Goal: Complete application form: Complete application form

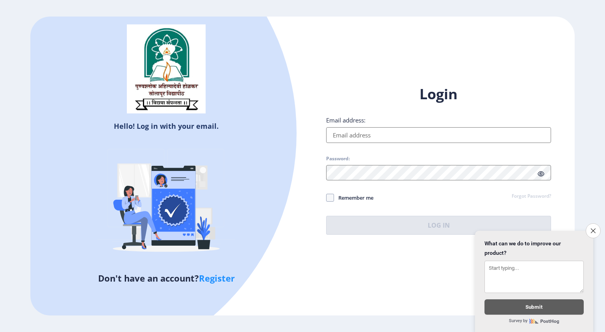
drag, startPoint x: 589, startPoint y: 222, endPoint x: 366, endPoint y: 109, distance: 250.3
click at [366, 109] on div "Login Email address: Password: Remember me Forgot Password? Log In" at bounding box center [438, 160] width 225 height 150
click at [342, 135] on input "Email address:" at bounding box center [438, 135] width 225 height 16
type input "[EMAIL_ADDRESS][DOMAIN_NAME]"
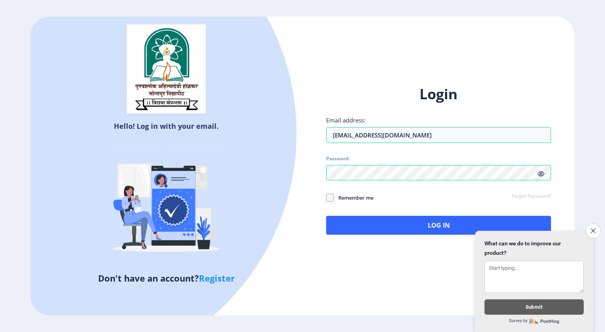
click at [334, 197] on span "Remember me" at bounding box center [353, 197] width 39 height 9
click at [327, 198] on input "Remember me" at bounding box center [326, 198] width 0 height 0
checkbox input "true"
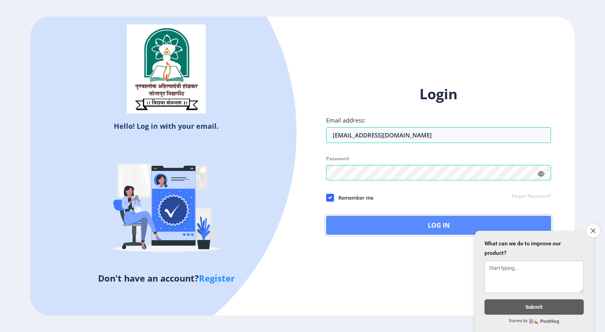
click at [354, 227] on button "Log In" at bounding box center [438, 225] width 225 height 19
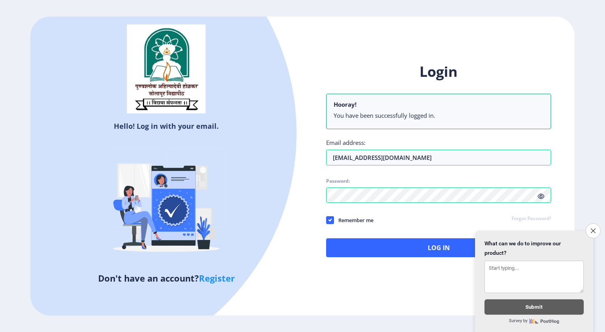
click at [366, 232] on div "Login Hooray! You have been successfully logged in. Email address: [EMAIL_ADDRE…" at bounding box center [438, 159] width 225 height 195
click at [377, 247] on button "Log In" at bounding box center [438, 247] width 225 height 19
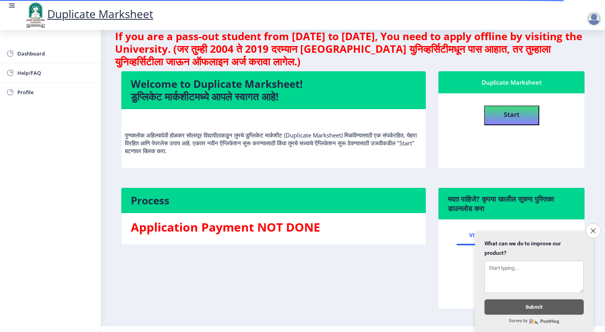
scroll to position [15, 0]
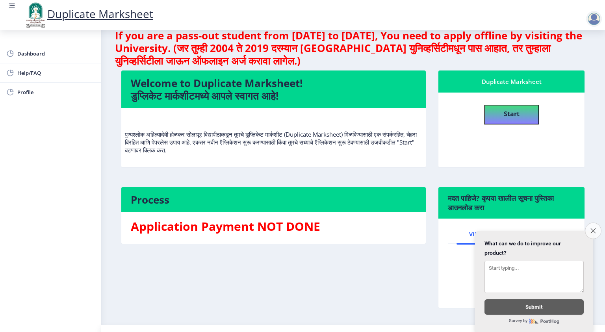
click at [591, 228] on icon "Close survey" at bounding box center [592, 230] width 5 height 5
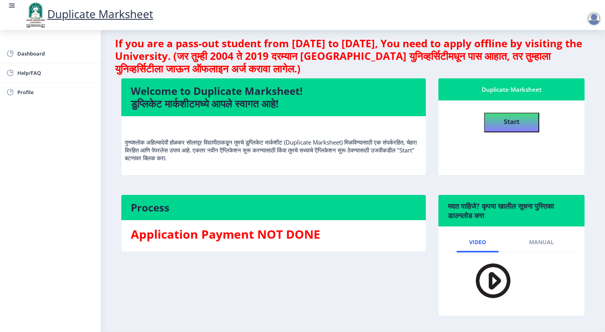
scroll to position [0, 0]
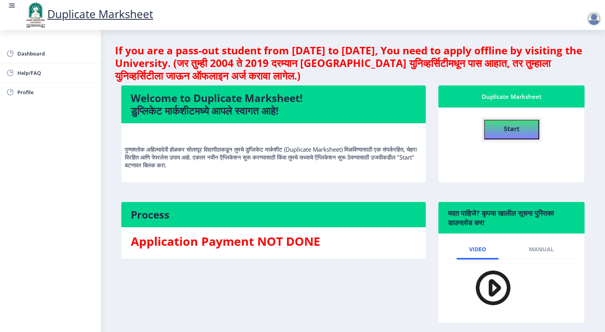
click at [501, 130] on button "Start" at bounding box center [511, 130] width 55 height 20
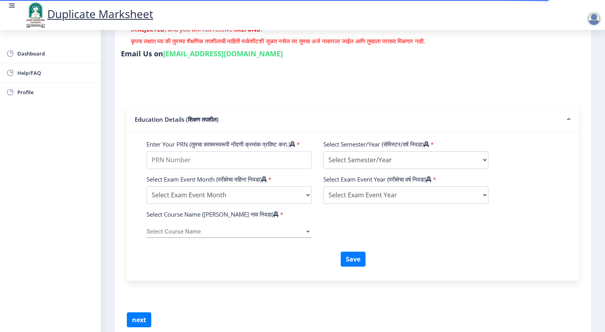
scroll to position [189, 0]
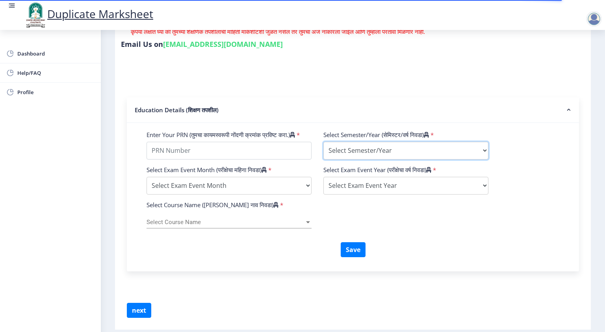
click at [368, 148] on select "Select Semester/Year Semester I Semester II Semester III Semester IV Semester V…" at bounding box center [405, 151] width 165 height 18
click at [518, 184] on div "Select Exam Event Month (परीक्षेचा महिना निवडा) * Select Exam Event Month Octob…" at bounding box center [353, 183] width 425 height 35
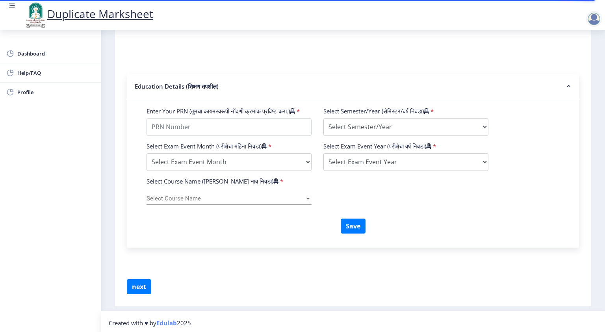
scroll to position [216, 0]
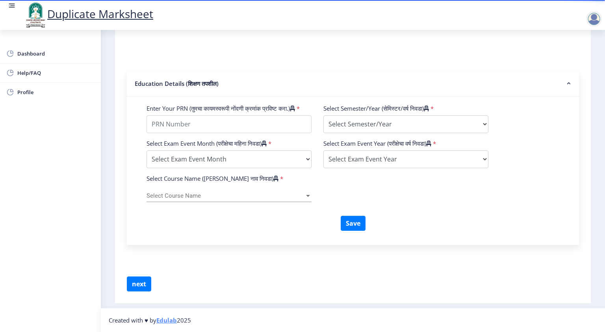
click at [193, 199] on span "Select Course Name" at bounding box center [226, 196] width 158 height 7
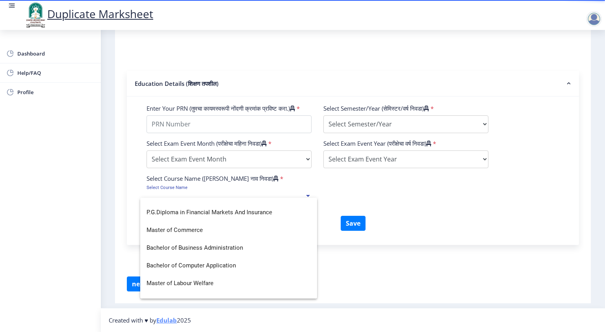
scroll to position [47, 0]
click at [447, 210] on div at bounding box center [302, 166] width 605 height 332
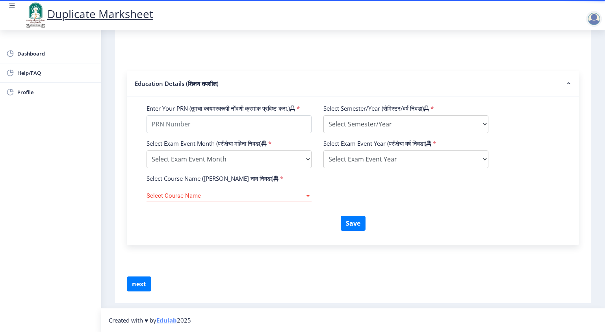
scroll to position [0, 0]
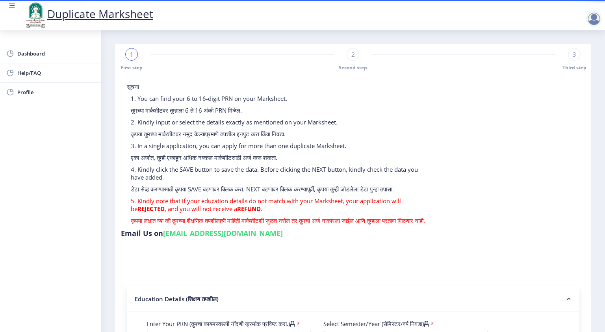
click at [354, 60] on div "2 Second step" at bounding box center [353, 59] width 13 height 23
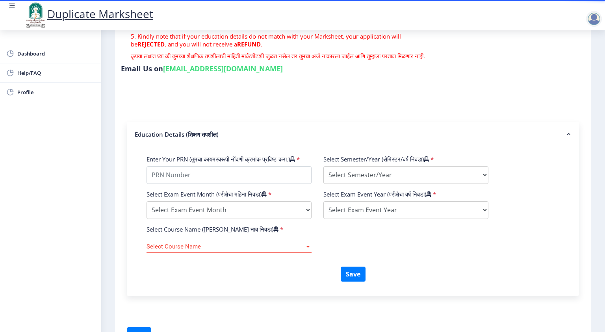
scroll to position [167, 0]
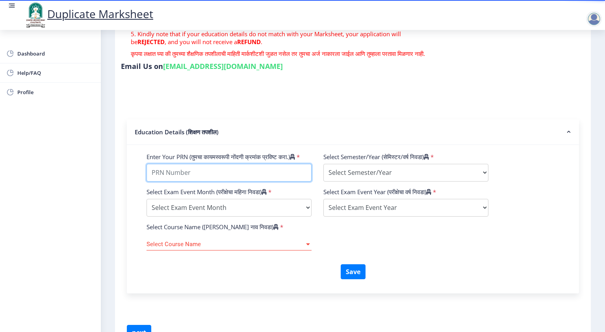
click at [224, 182] on input "Enter Your PRN (तुमचा कायमस्वरूपी नोंदणी क्रमांक प्रविष्ट करा.)" at bounding box center [229, 173] width 165 height 18
paste input "2024032500020201"
type input "2024032500020201"
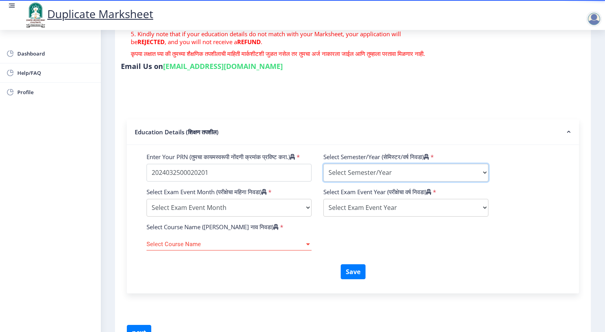
drag, startPoint x: 225, startPoint y: 175, endPoint x: 368, endPoint y: 173, distance: 143.8
click at [368, 173] on select "Select Semester/Year Semester I Semester II Semester III Semester IV Semester V…" at bounding box center [405, 173] width 165 height 18
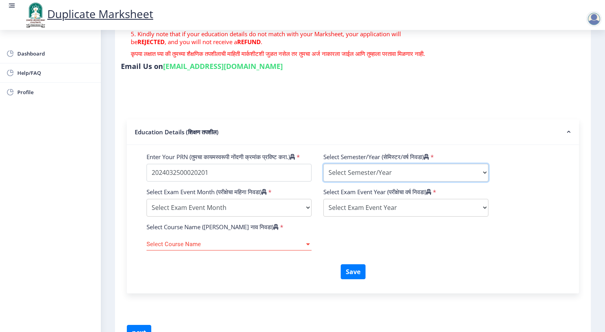
select select "Semester I"
click at [323, 167] on select "Select Semester/Year Semester I Semester II Semester III Semester IV Semester V…" at bounding box center [405, 173] width 165 height 18
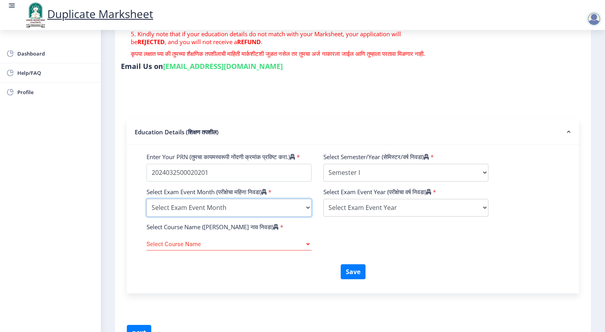
click at [188, 217] on select "Select Exam Event Month October March" at bounding box center [229, 208] width 165 height 18
click at [206, 277] on div "Save" at bounding box center [353, 274] width 425 height 21
click at [233, 217] on select "Select Exam Event Month October March" at bounding box center [229, 208] width 165 height 18
click at [147, 210] on select "Select Exam Event Month October March" at bounding box center [229, 208] width 165 height 18
click at [232, 215] on select "Select Exam Event Month October March" at bounding box center [229, 208] width 165 height 18
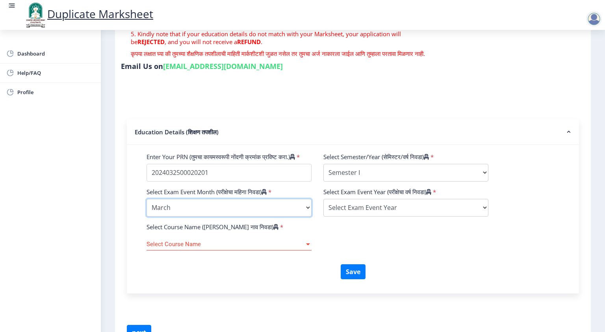
click at [147, 210] on select "Select Exam Event Month October March" at bounding box center [229, 208] width 165 height 18
click at [226, 217] on select "Select Exam Event Month October March" at bounding box center [229, 208] width 165 height 18
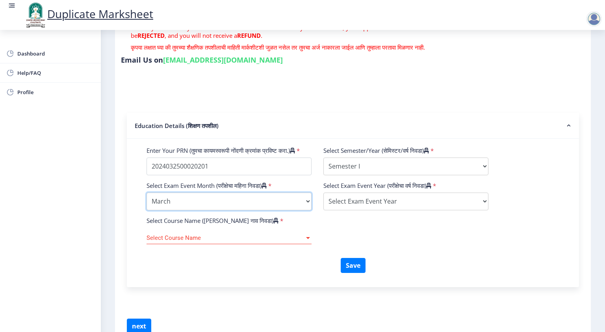
scroll to position [173, 0]
click at [242, 210] on select "Select Exam Event Month October March" at bounding box center [229, 202] width 165 height 18
select select "October"
click at [147, 203] on select "Select Exam Event Month October March" at bounding box center [229, 202] width 165 height 18
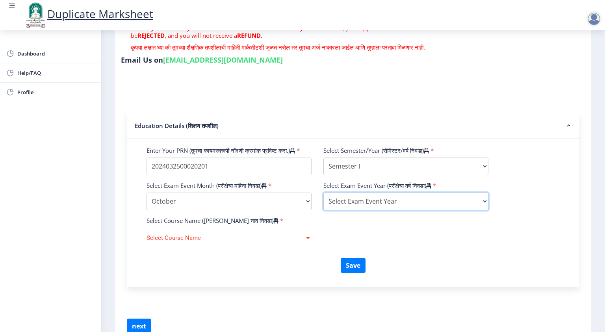
click at [390, 210] on select "Select Exam Event Year [DATE] 2024 2023 2022 2021 2020 2019 2018 2017 2016 2015…" at bounding box center [405, 202] width 165 height 18
select select "2024"
click at [323, 203] on select "Select Exam Event Year [DATE] 2024 2023 2022 2021 2020 2019 2018 2017 2016 2015…" at bounding box center [405, 202] width 165 height 18
click at [224, 241] on span "Select Course Name" at bounding box center [226, 238] width 158 height 7
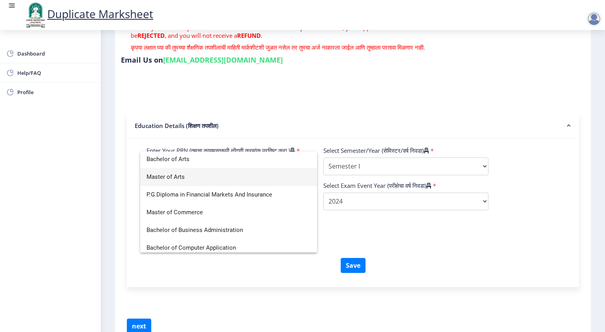
scroll to position [0, 0]
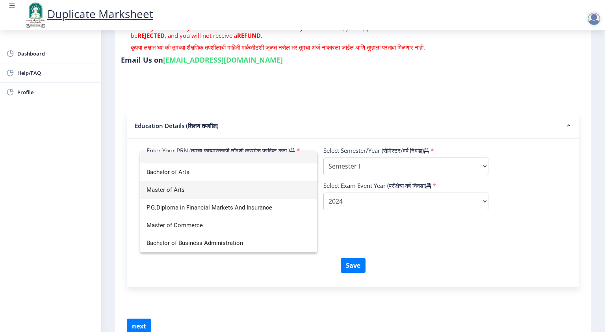
type input "e"
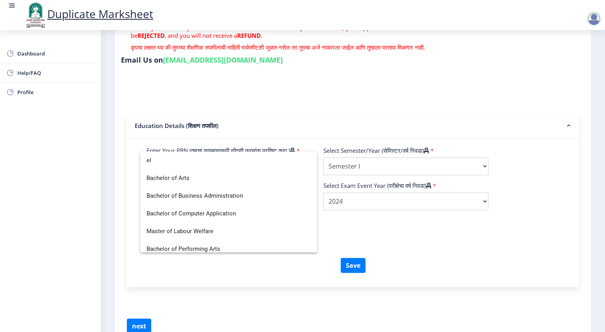
type input "e"
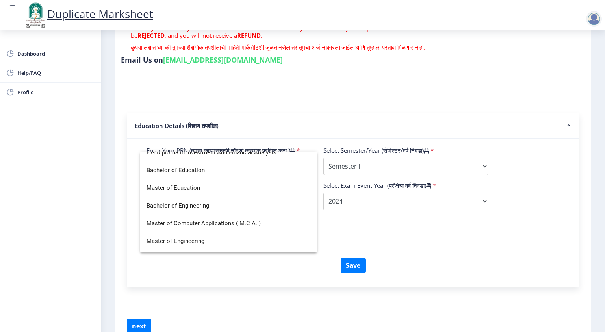
scroll to position [445, 0]
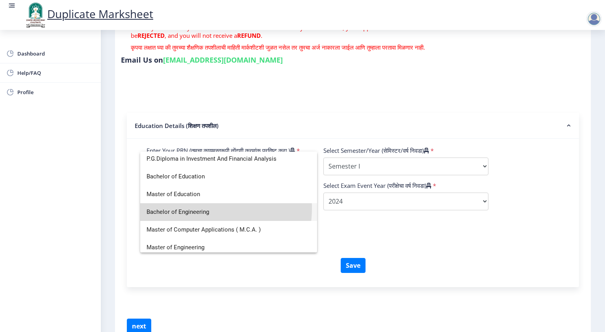
click at [206, 208] on span "Bachelor of Engineering" at bounding box center [229, 212] width 164 height 18
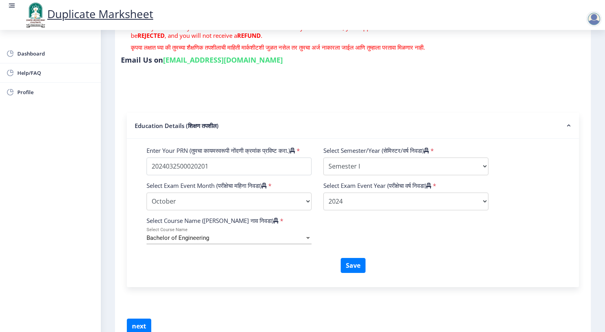
click at [228, 243] on div "Bachelor of Engineering Select Course Name" at bounding box center [229, 236] width 165 height 17
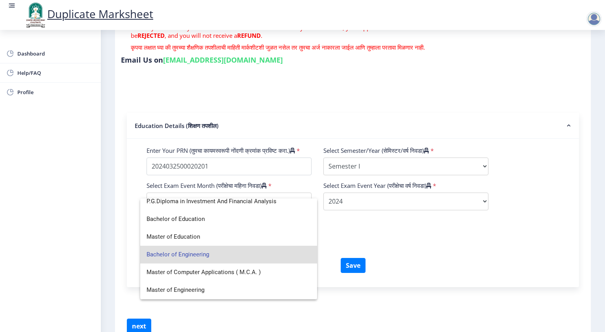
scroll to position [450, 0]
click at [204, 258] on span "Bachelor of Engineering" at bounding box center [229, 254] width 164 height 18
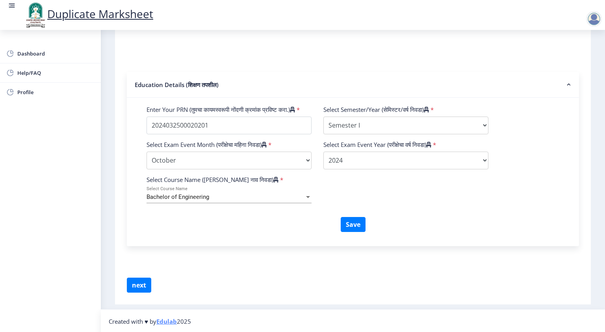
scroll to position [225, 0]
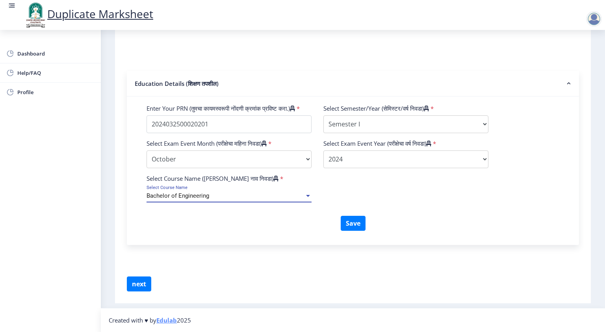
click at [256, 195] on div "Bachelor of Engineering" at bounding box center [226, 196] width 158 height 7
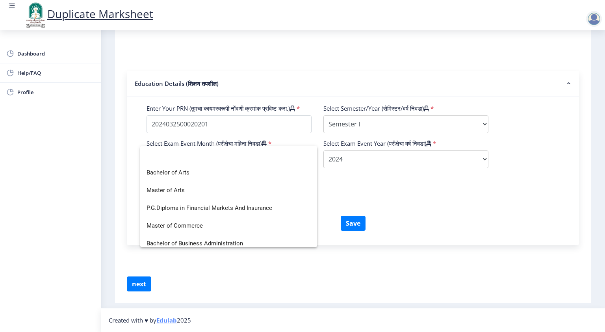
scroll to position [0, 0]
click at [365, 204] on div at bounding box center [302, 166] width 605 height 332
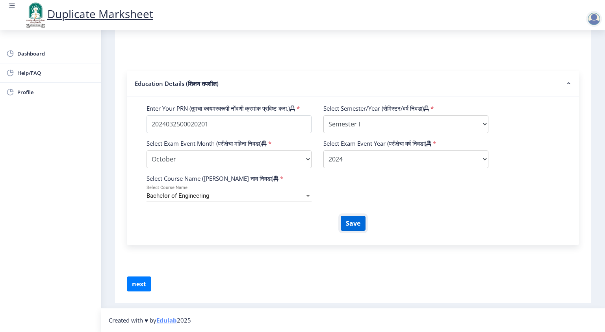
click at [345, 223] on button "Save" at bounding box center [353, 223] width 25 height 15
select select
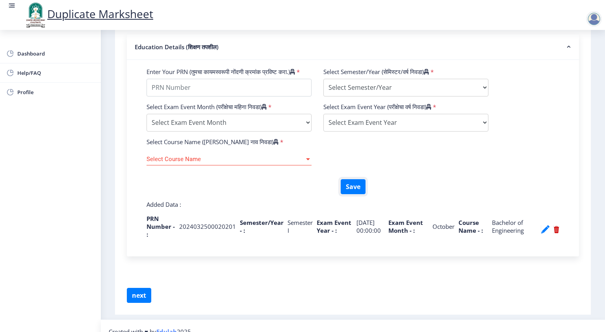
scroll to position [273, 0]
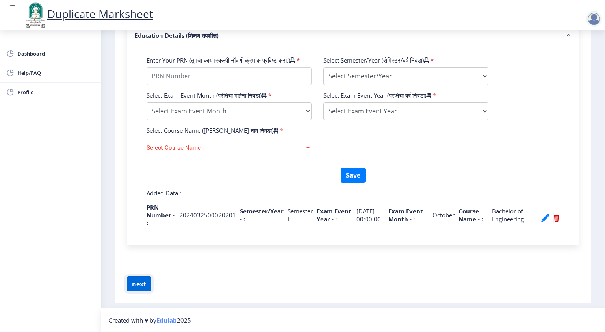
click at [137, 283] on button "next" at bounding box center [139, 284] width 24 height 15
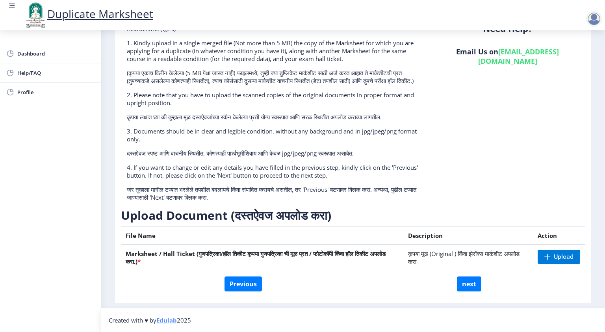
scroll to position [0, 0]
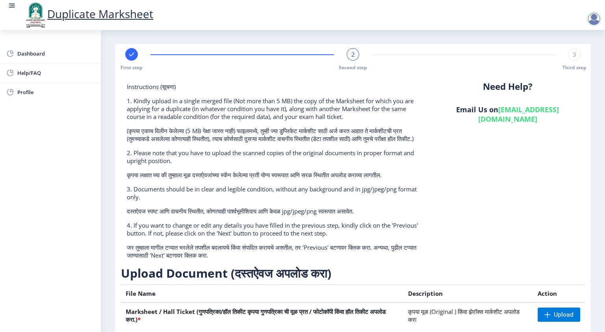
click at [568, 55] on div "3" at bounding box center [574, 54] width 13 height 13
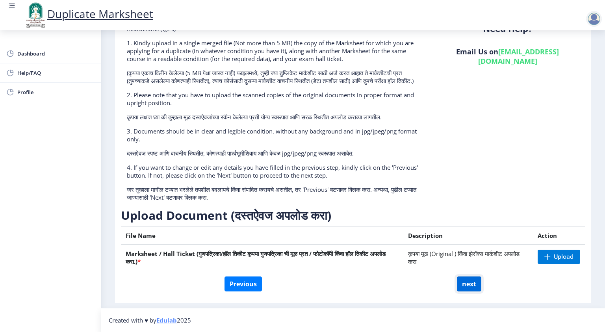
click at [467, 283] on button "next" at bounding box center [469, 284] width 24 height 15
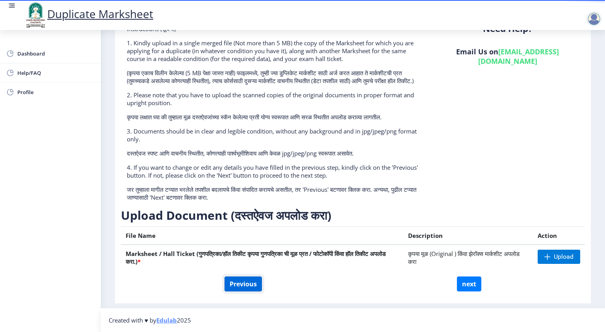
click at [248, 286] on button "Previous" at bounding box center [243, 284] width 37 height 15
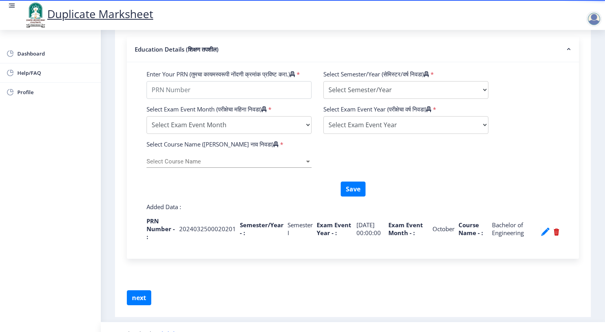
scroll to position [250, 0]
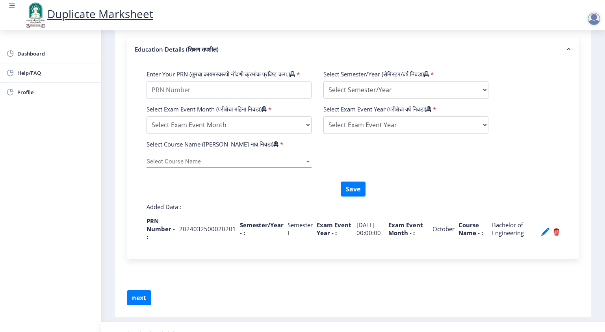
click at [541, 237] on nb-action at bounding box center [545, 231] width 9 height 9
type input "2024032500020201"
select select "Semester I"
select select "October"
select select "2024"
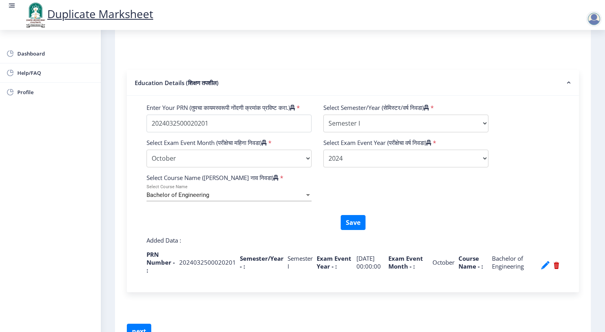
scroll to position [273, 0]
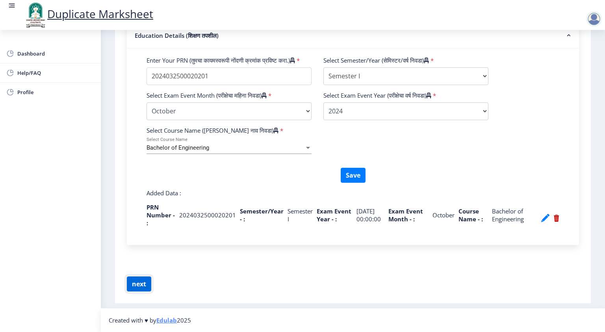
click at [137, 287] on button "next" at bounding box center [139, 284] width 24 height 15
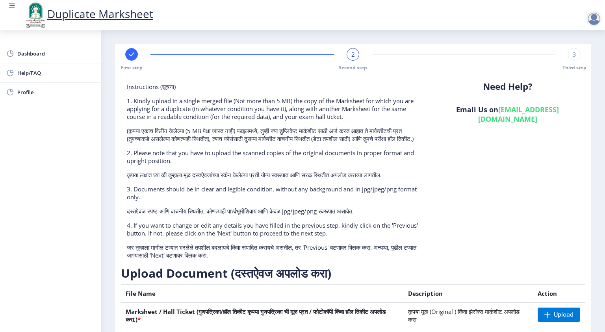
scroll to position [65, 0]
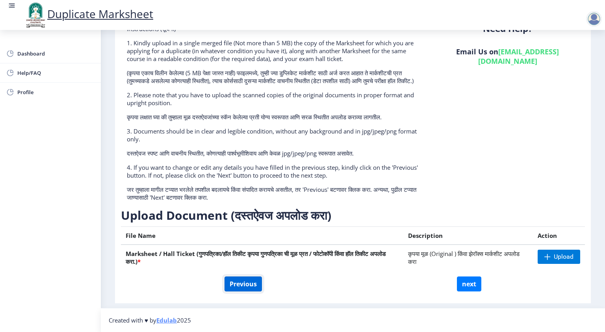
click at [246, 282] on button "Previous" at bounding box center [243, 284] width 37 height 15
select select "Semester I"
select select "October"
select select "2024"
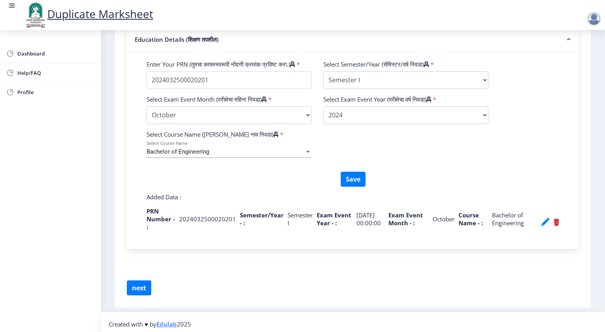
scroll to position [273, 0]
